Goal: Task Accomplishment & Management: Use online tool/utility

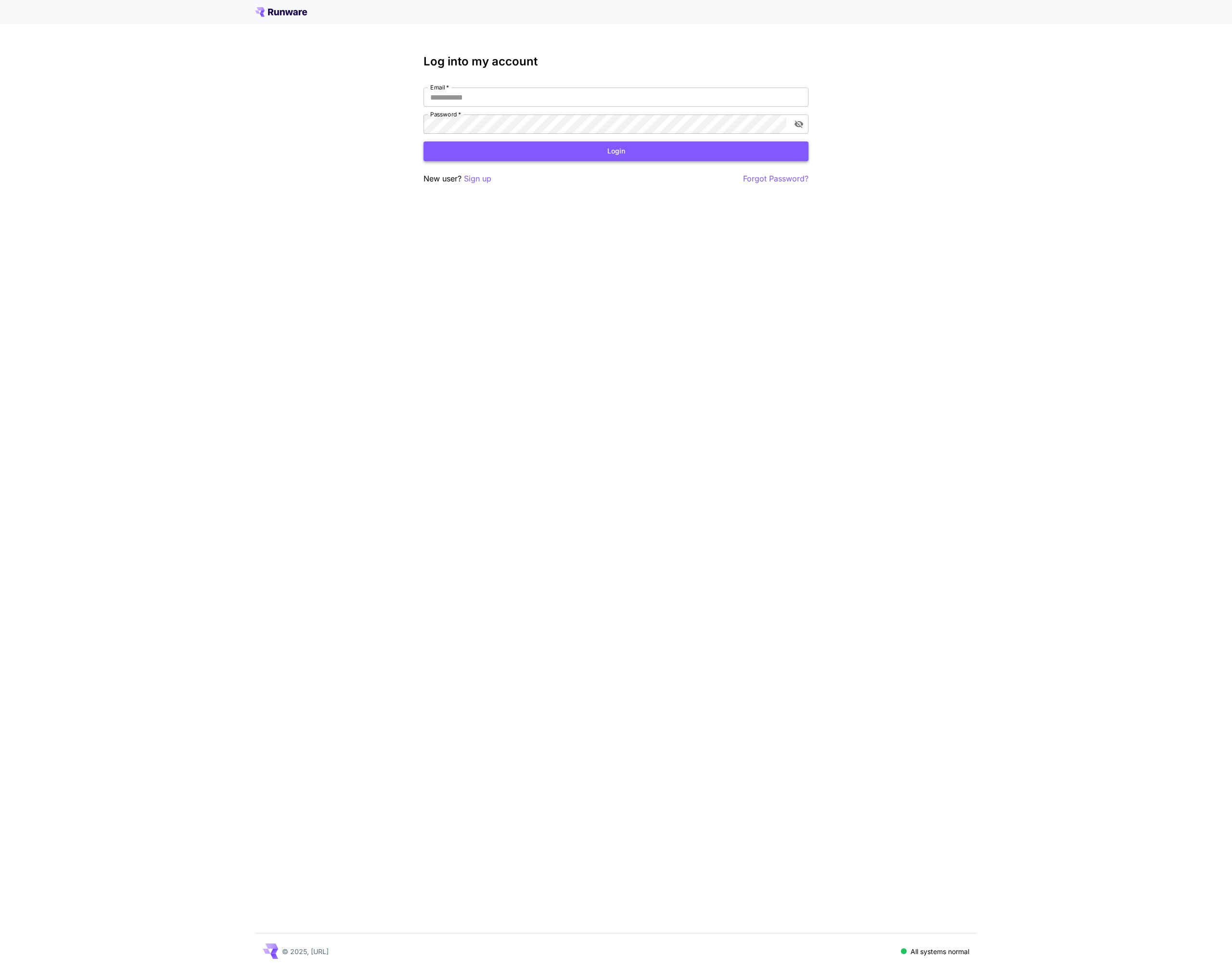
type input "**********"
click at [715, 148] on button "Login" at bounding box center [616, 151] width 385 height 20
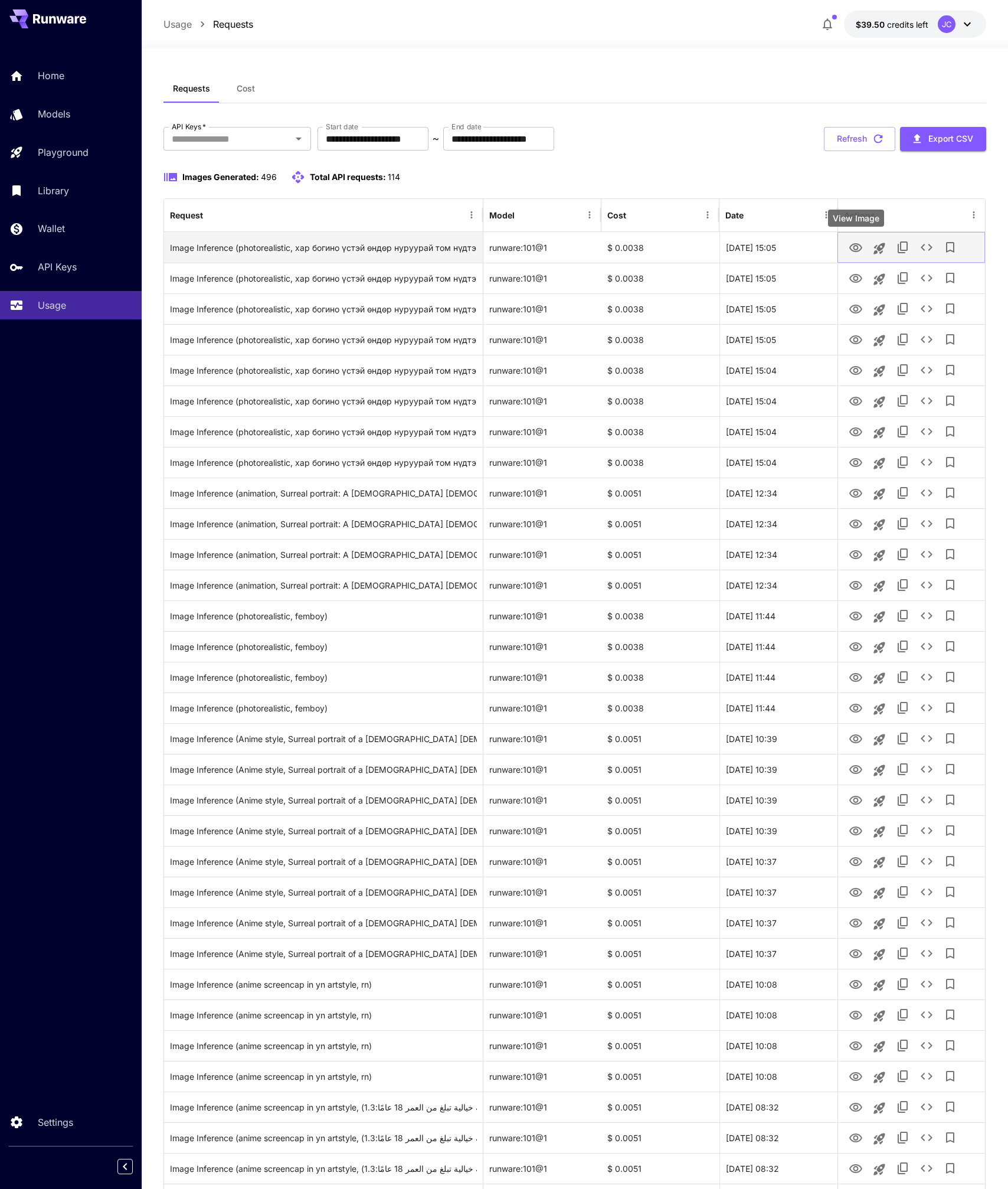
click at [858, 244] on icon "View Image" at bounding box center [856, 247] width 13 height 9
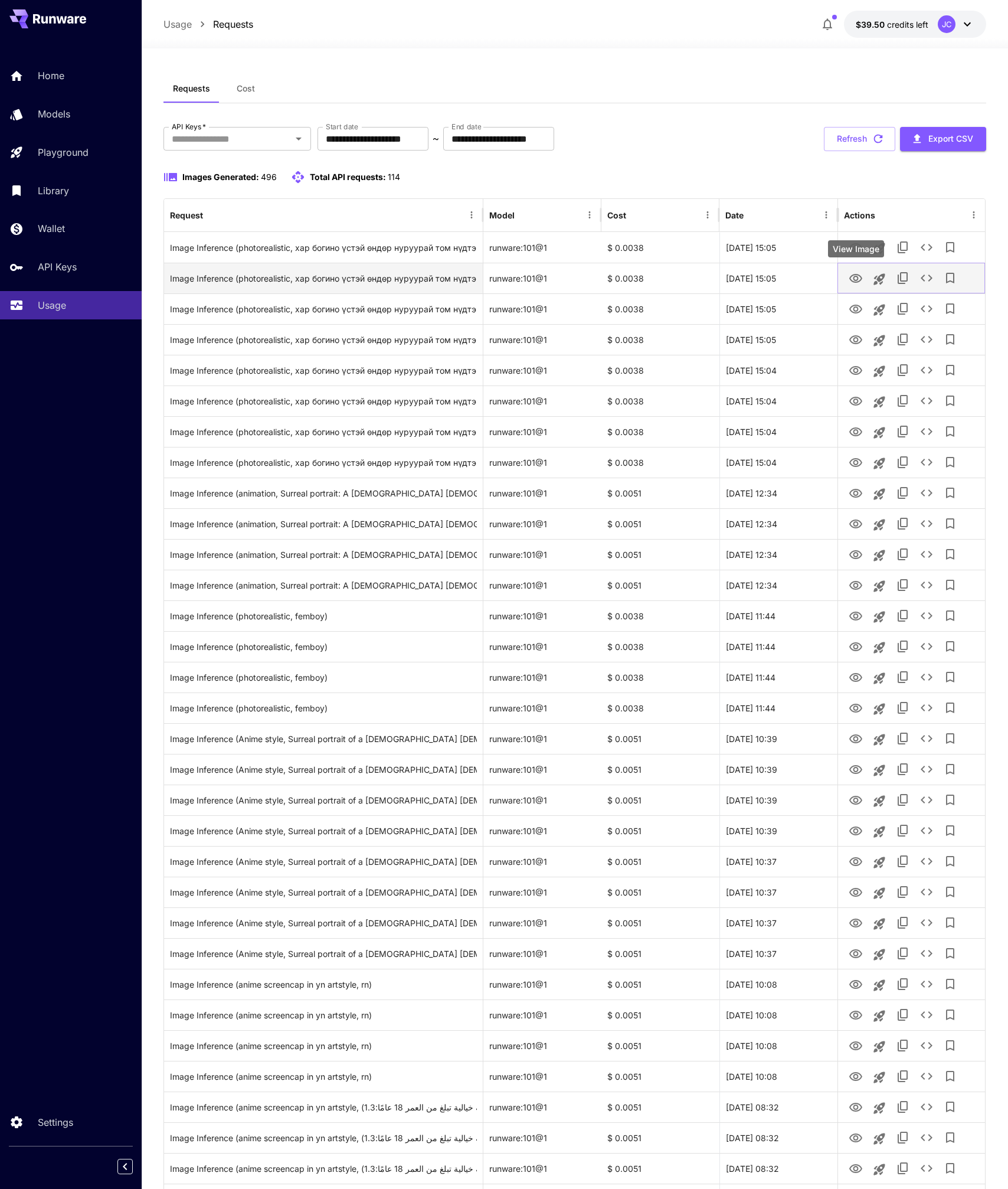
click at [857, 280] on icon "View Image" at bounding box center [856, 279] width 14 height 14
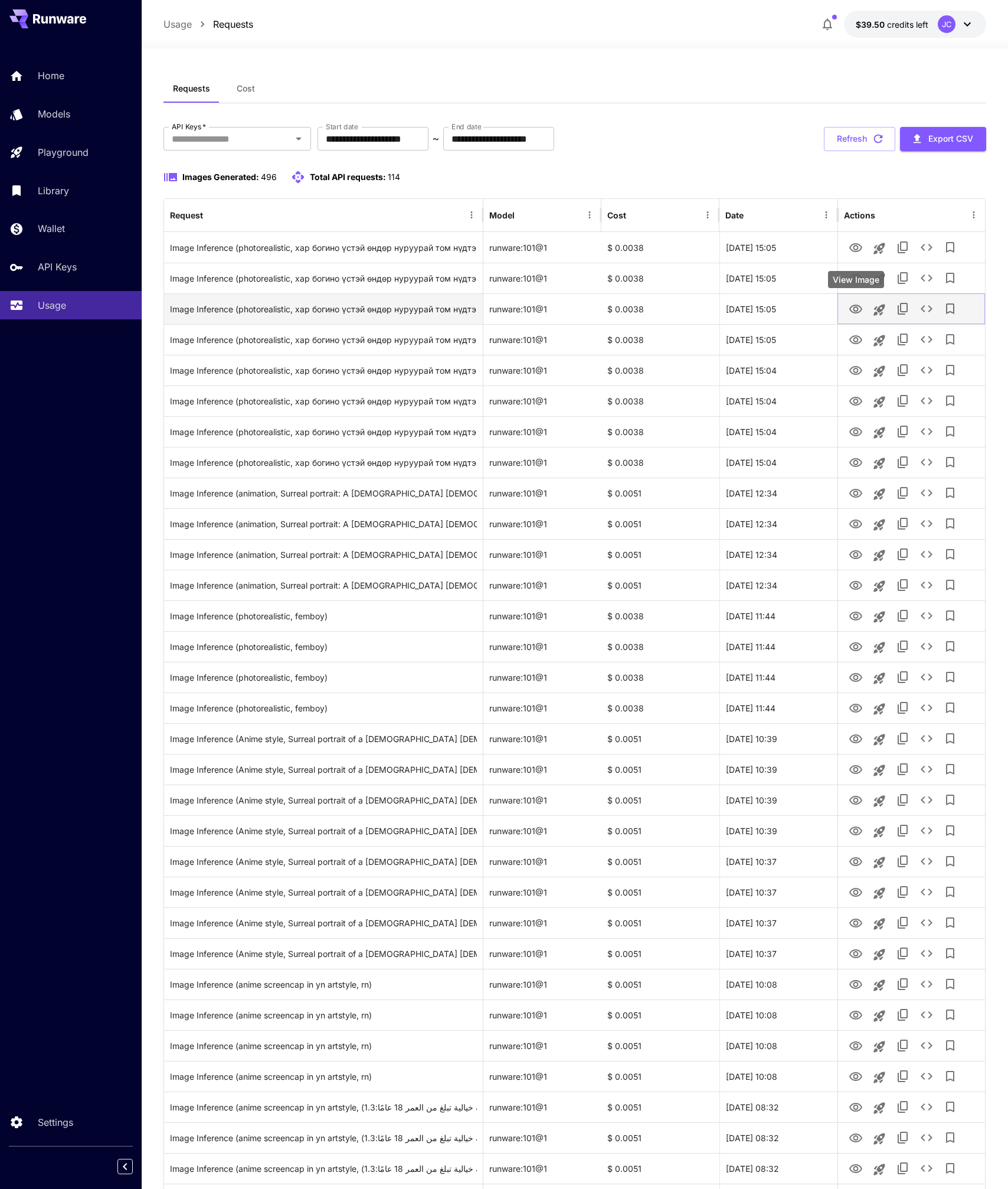
click at [857, 309] on icon "View Image" at bounding box center [856, 309] width 13 height 9
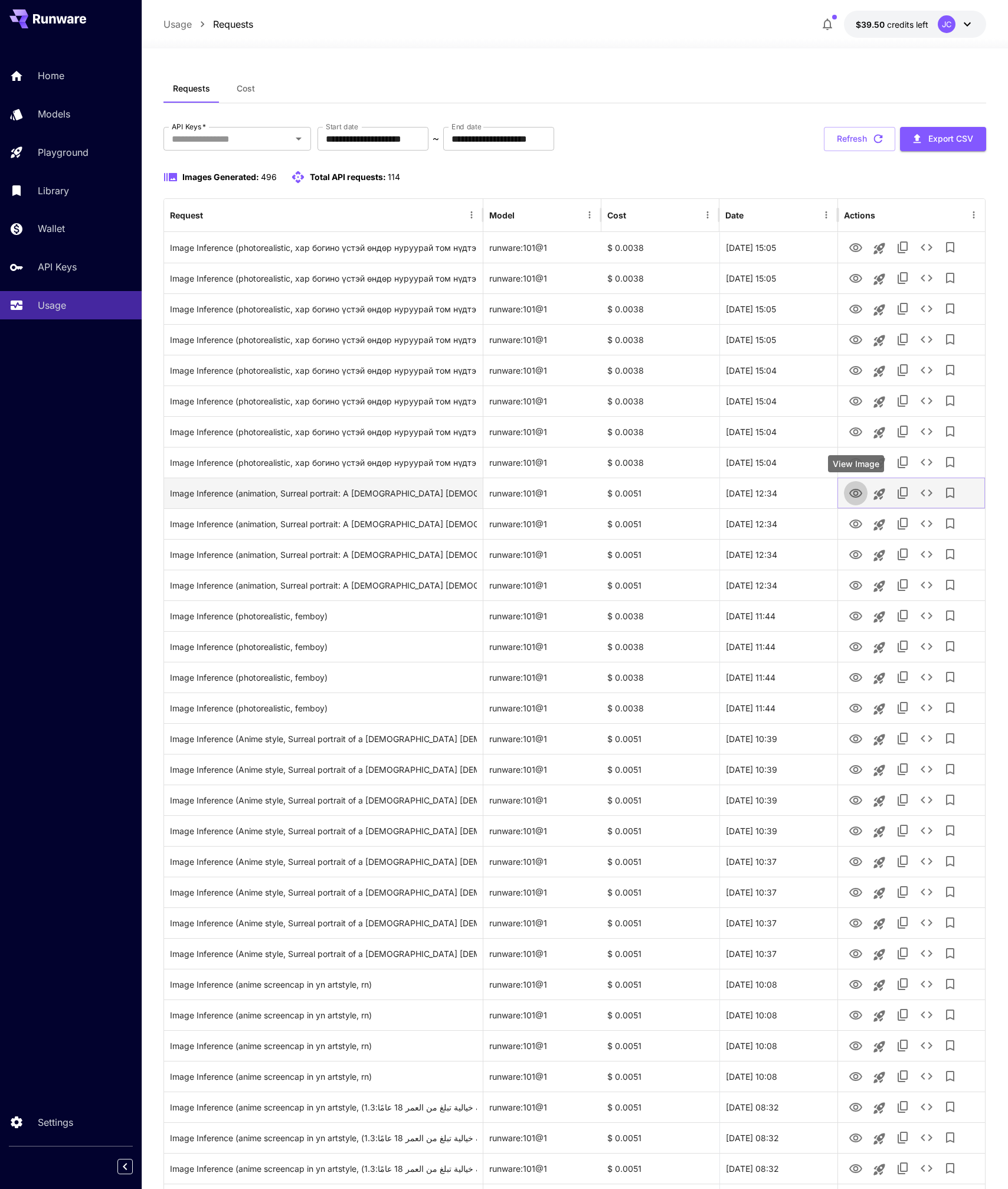
click at [855, 497] on icon "View Image" at bounding box center [856, 494] width 13 height 9
click at [857, 525] on icon "View Image" at bounding box center [856, 524] width 13 height 9
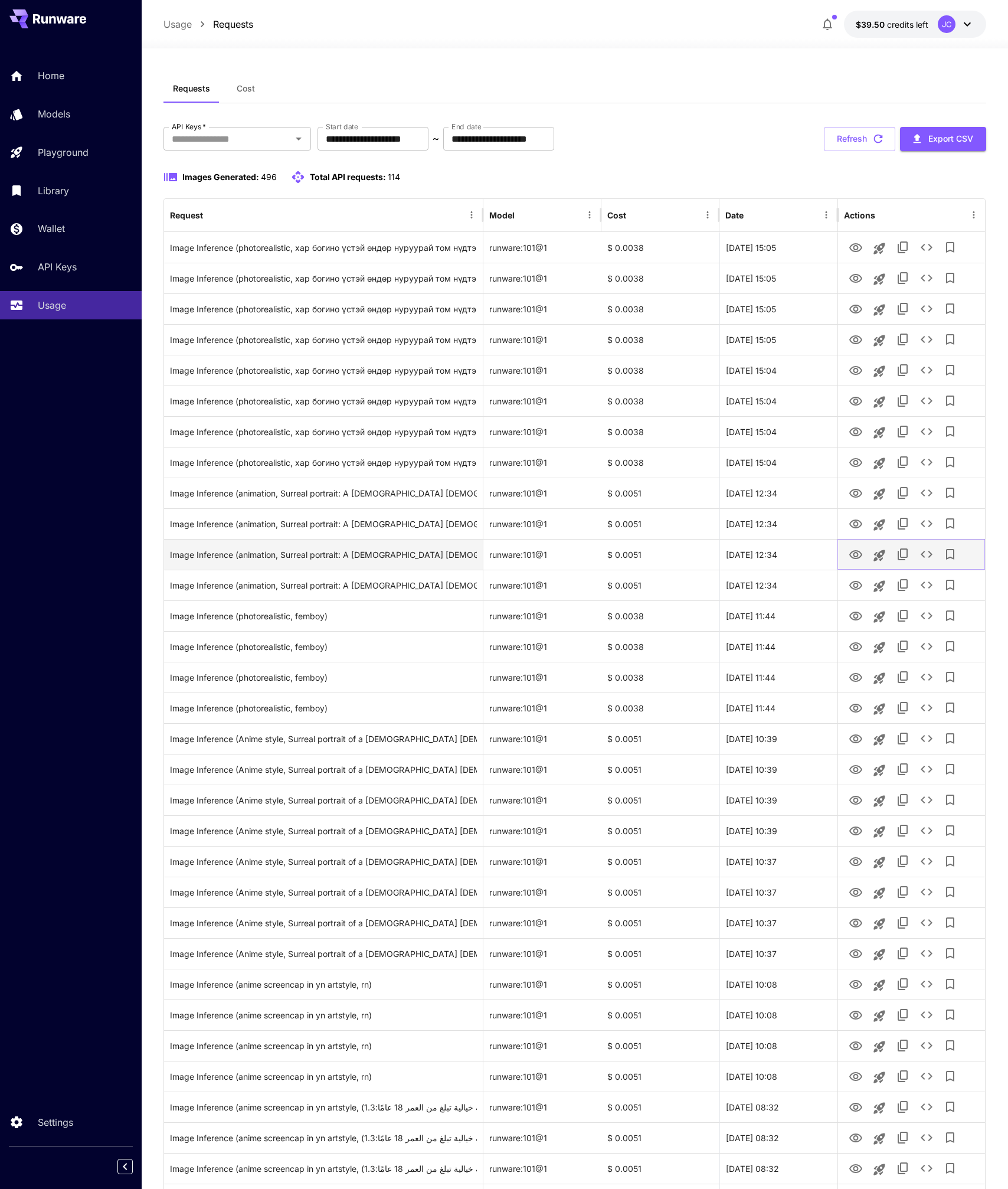
click at [858, 564] on button "View Image" at bounding box center [856, 554] width 24 height 24
click at [852, 553] on icon "View Image" at bounding box center [856, 555] width 14 height 14
click at [850, 593] on button "View Image" at bounding box center [856, 585] width 24 height 24
